Goal: Task Accomplishment & Management: Manage account settings

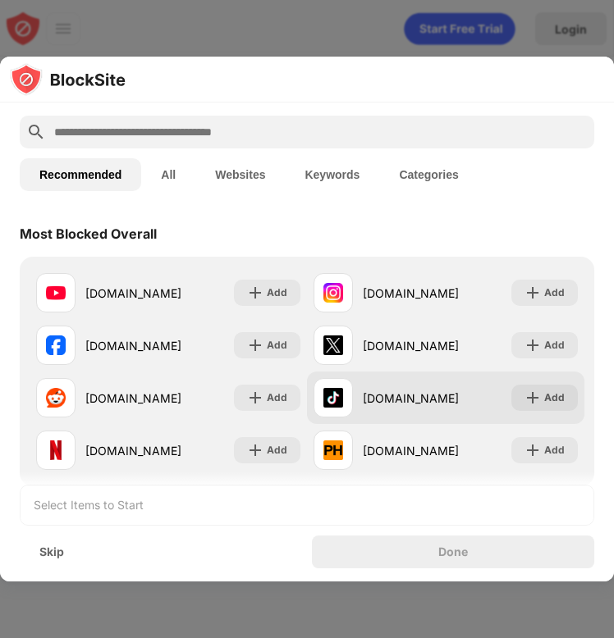
scroll to position [213, 0]
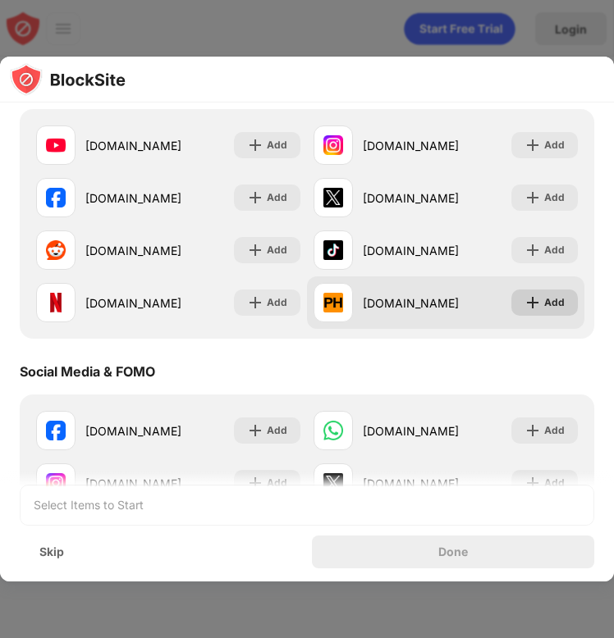
click at [550, 300] on div "Add" at bounding box center [554, 303] width 21 height 16
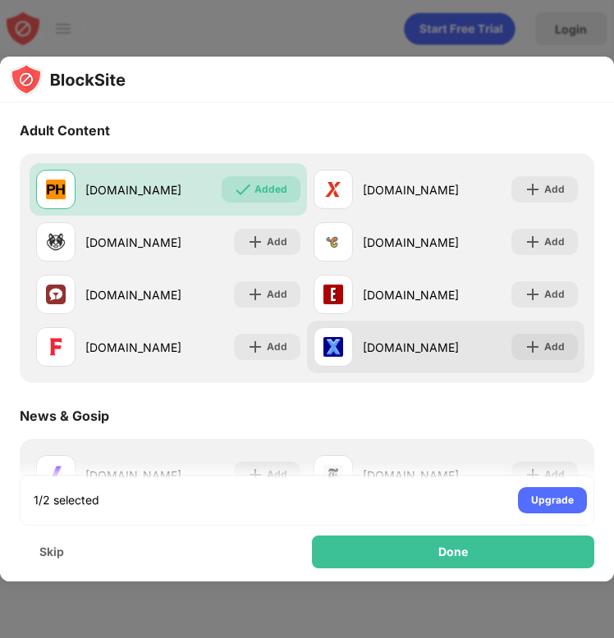
scroll to position [738, 0]
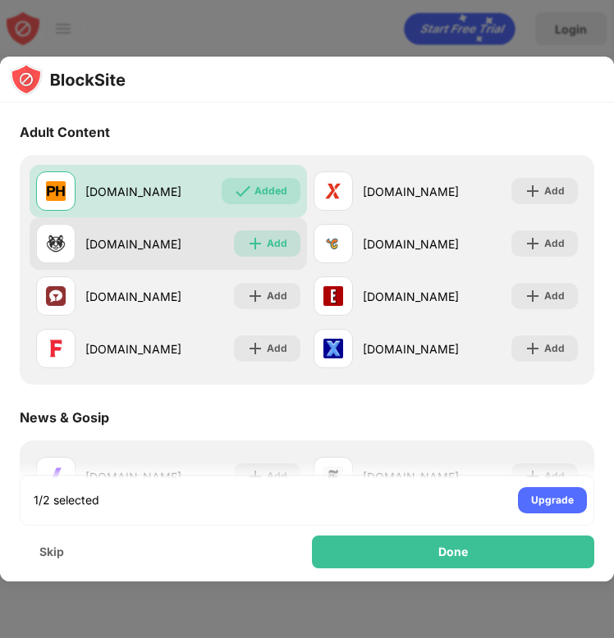
click at [258, 248] on div "Add" at bounding box center [267, 244] width 66 height 26
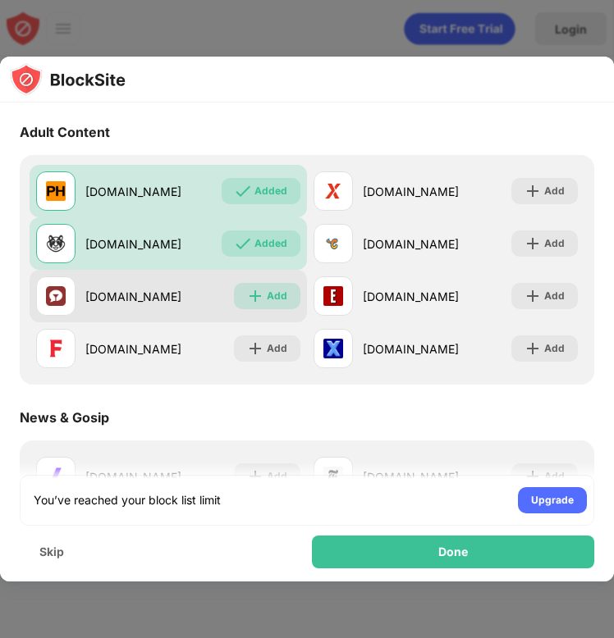
click at [267, 295] on div "Add" at bounding box center [277, 296] width 21 height 16
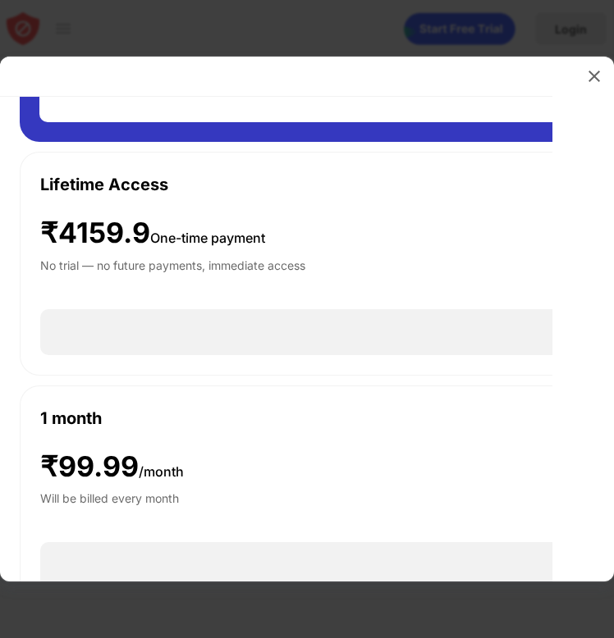
scroll to position [312, 0]
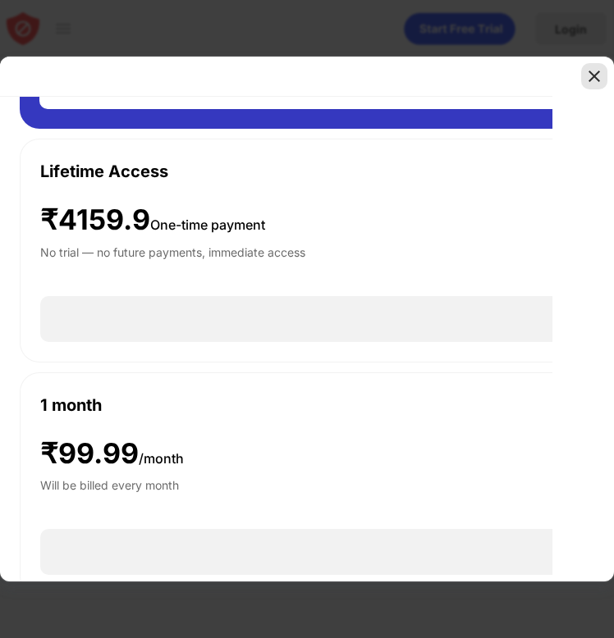
click at [589, 76] on img at bounding box center [594, 76] width 16 height 16
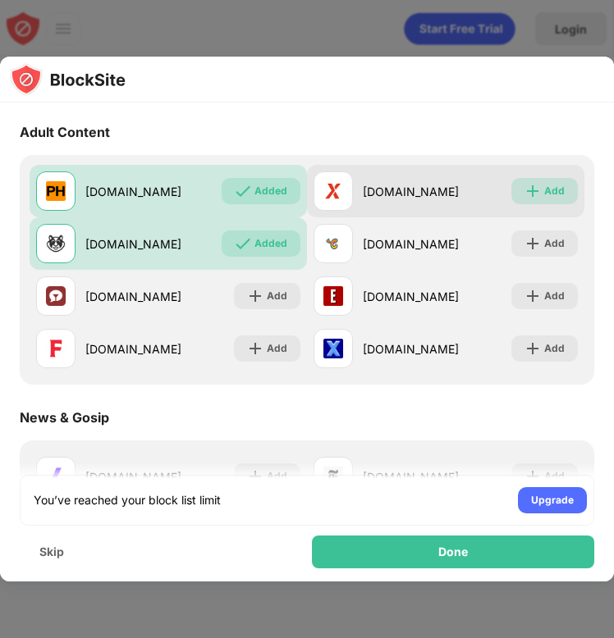
click at [532, 179] on div "Add" at bounding box center [544, 191] width 66 height 26
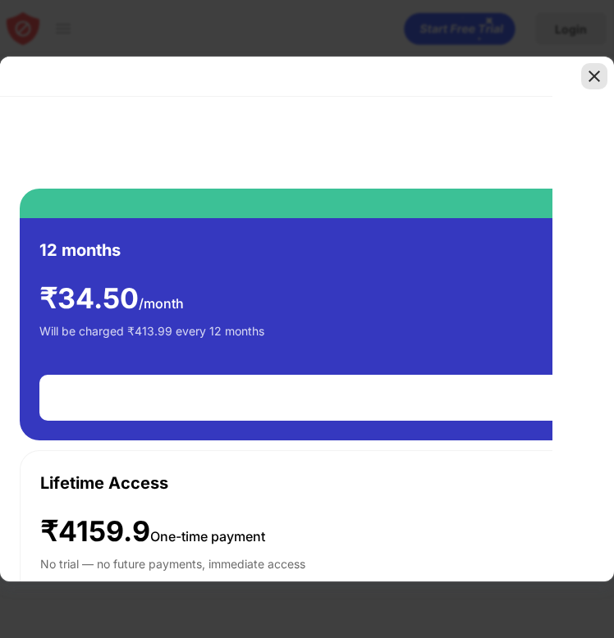
click at [596, 80] on img at bounding box center [594, 76] width 16 height 16
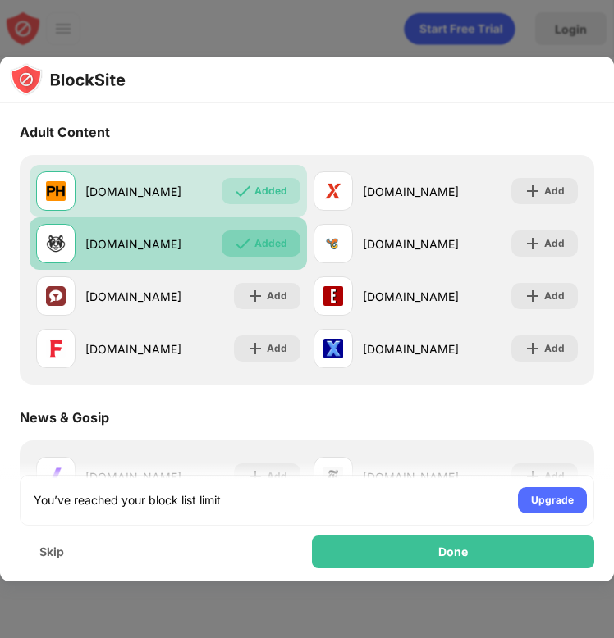
click at [249, 254] on div "Added" at bounding box center [261, 244] width 79 height 26
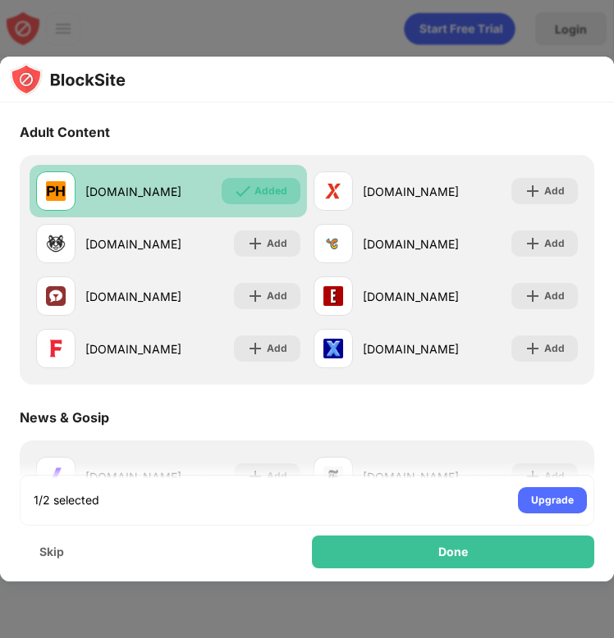
click at [261, 185] on div "Added" at bounding box center [270, 191] width 33 height 16
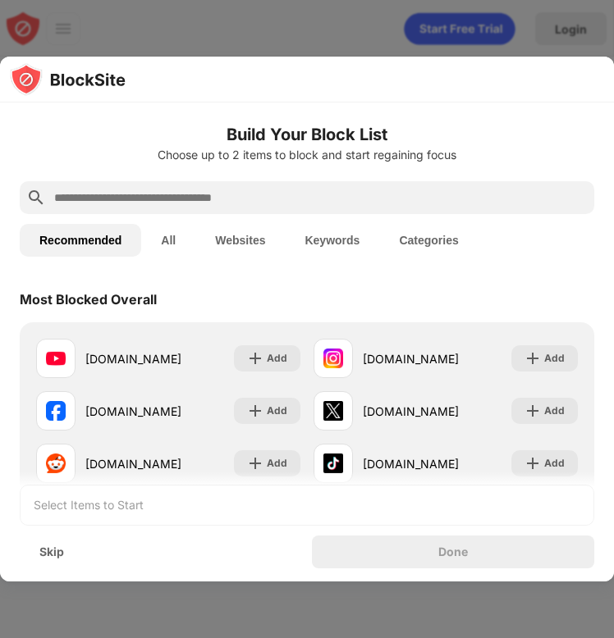
click at [353, 240] on button "Keywords" at bounding box center [332, 240] width 94 height 33
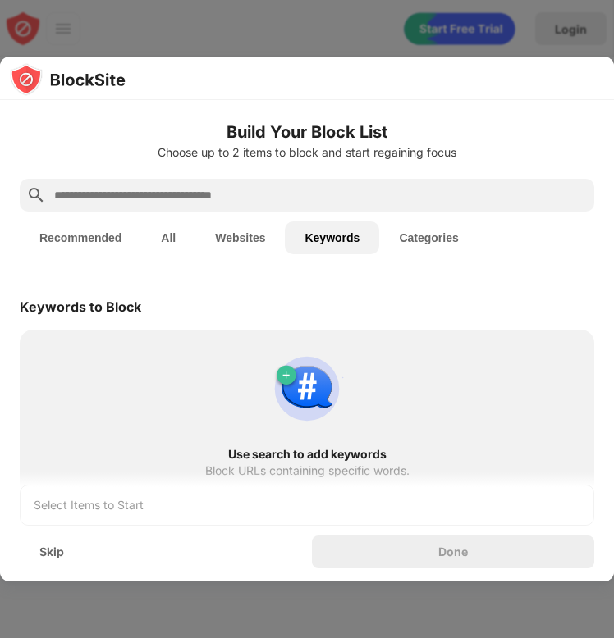
click at [233, 197] on input "text" at bounding box center [320, 195] width 535 height 20
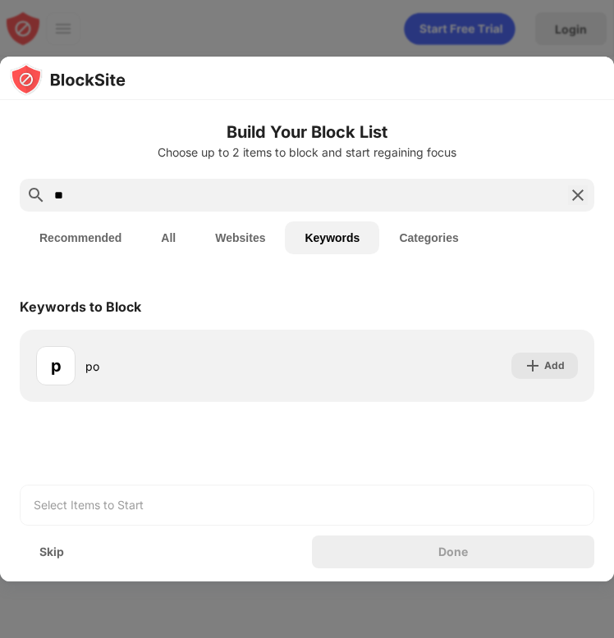
type input "*"
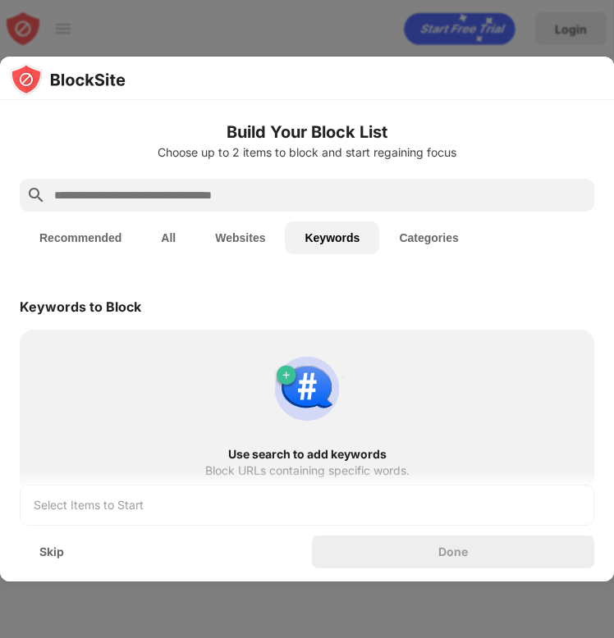
click at [178, 246] on button "All" at bounding box center [168, 238] width 54 height 33
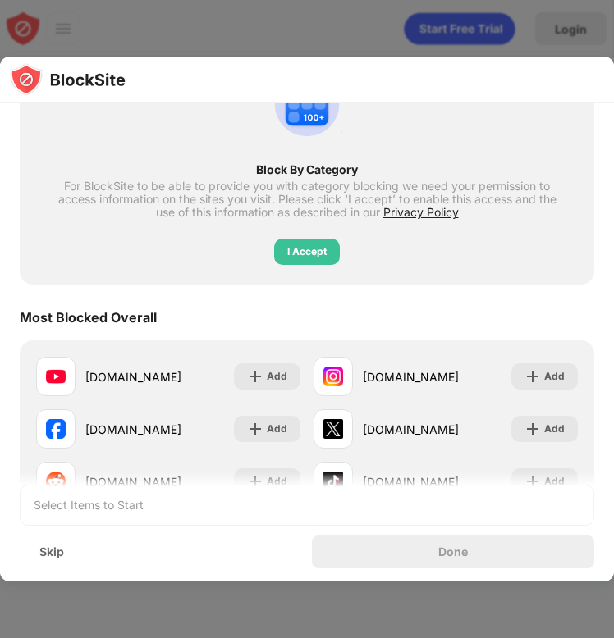
scroll to position [276, 0]
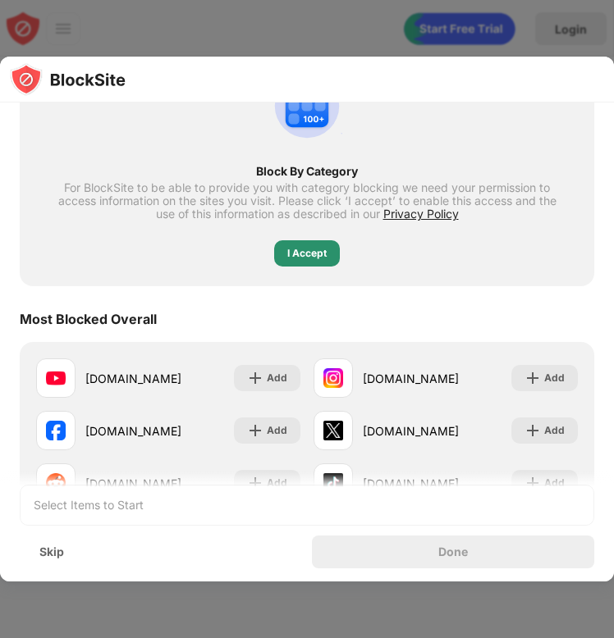
click at [310, 248] on div "I Accept" at bounding box center [306, 253] width 39 height 16
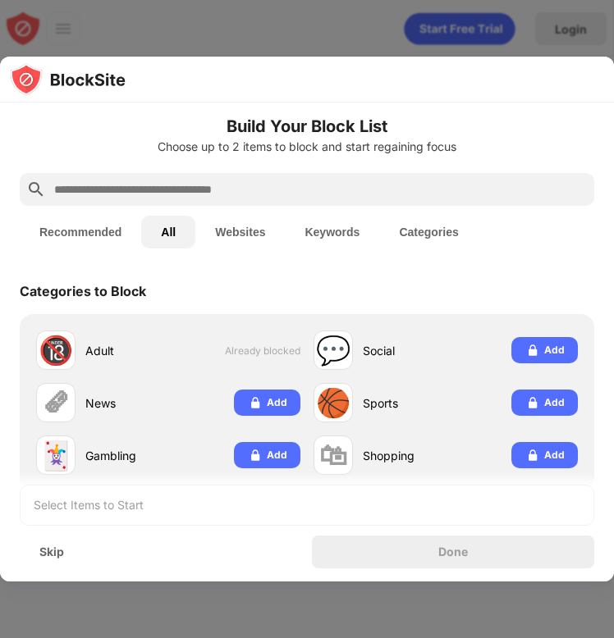
scroll to position [0, 0]
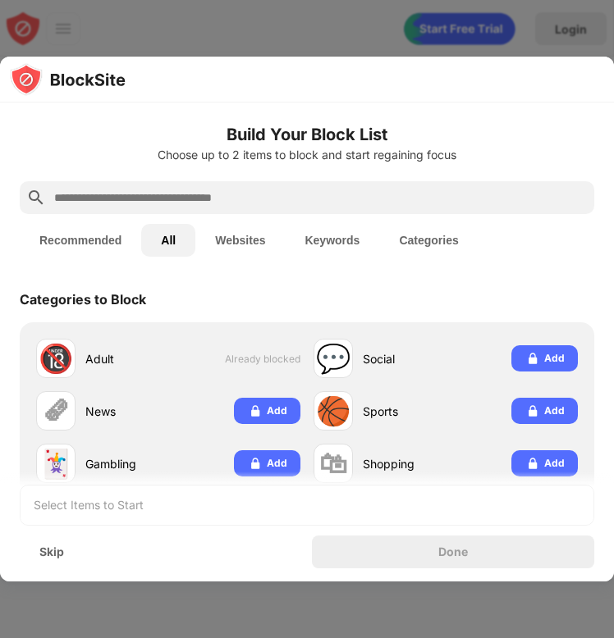
click at [487, 38] on div at bounding box center [307, 319] width 614 height 638
